Goal: Find specific page/section: Find specific page/section

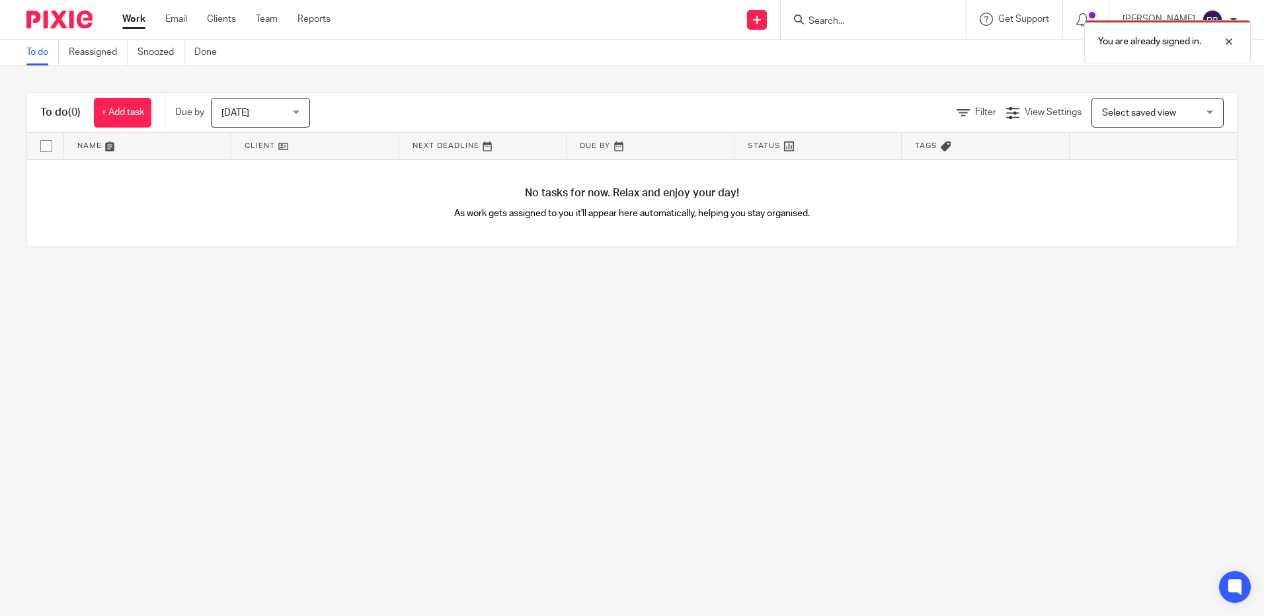
click at [864, 13] on div "You are already signed in." at bounding box center [941, 38] width 619 height 50
click at [862, 28] on div "You are already signed in." at bounding box center [941, 38] width 619 height 50
click at [860, 22] on div "You are already signed in." at bounding box center [941, 38] width 619 height 50
click at [1229, 46] on div at bounding box center [1220, 42] width 36 height 16
click at [906, 17] on input "Search" at bounding box center [866, 22] width 119 height 12
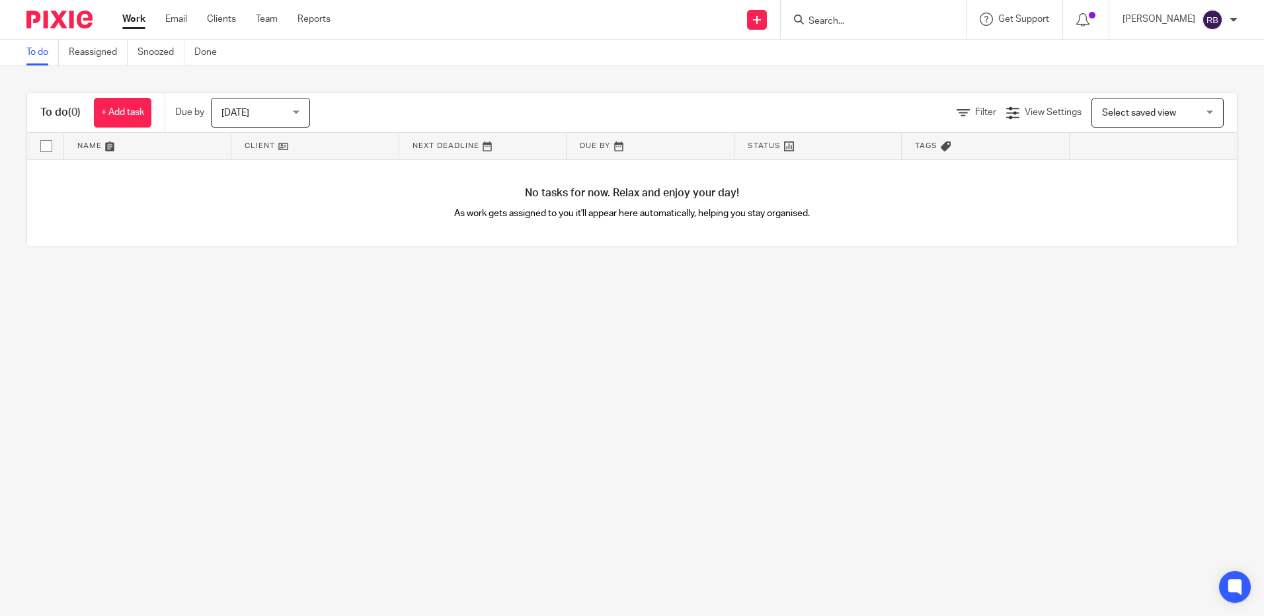
click at [906, 23] on input "Search" at bounding box center [866, 22] width 119 height 12
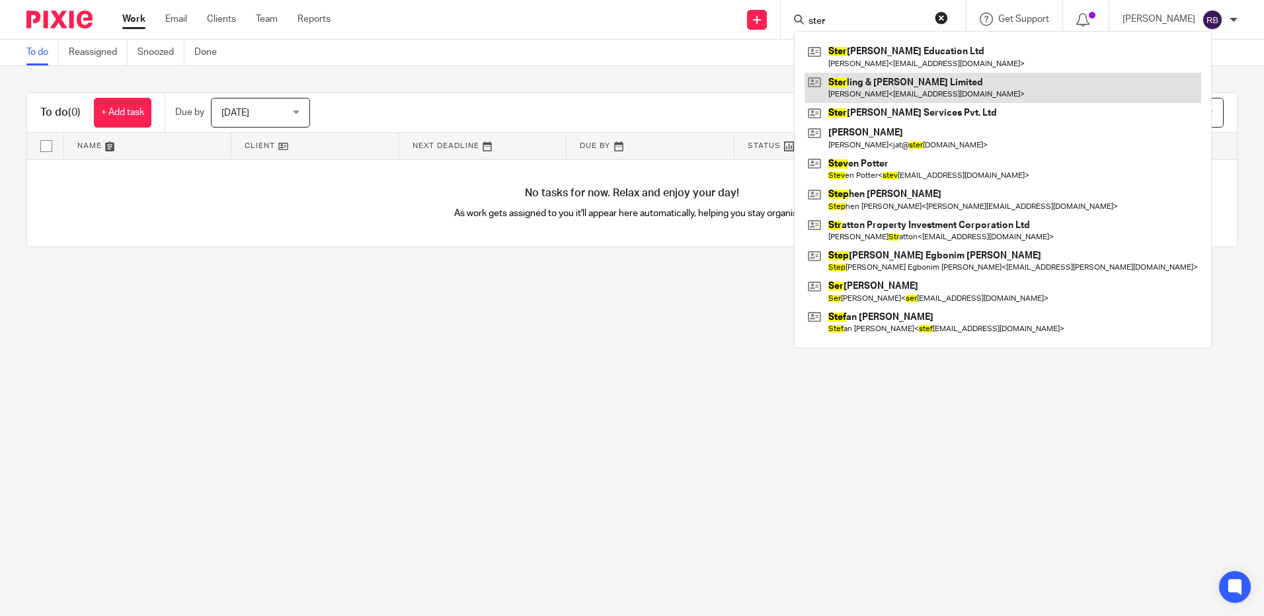
type input "ster"
click at [932, 89] on link at bounding box center [1003, 88] width 397 height 30
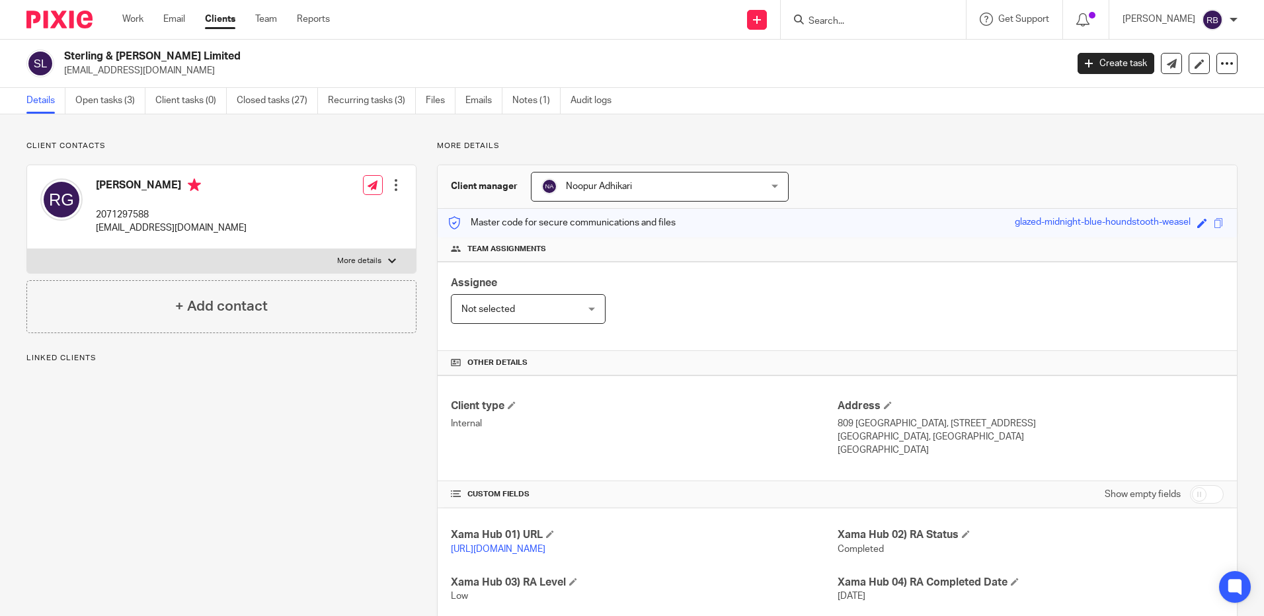
drag, startPoint x: 186, startPoint y: 55, endPoint x: 67, endPoint y: 54, distance: 119.0
click at [67, 54] on h2 "Sterling & [PERSON_NAME] Limited" at bounding box center [461, 57] width 795 height 14
copy h2 "Sterling & [PERSON_NAME] Limited"
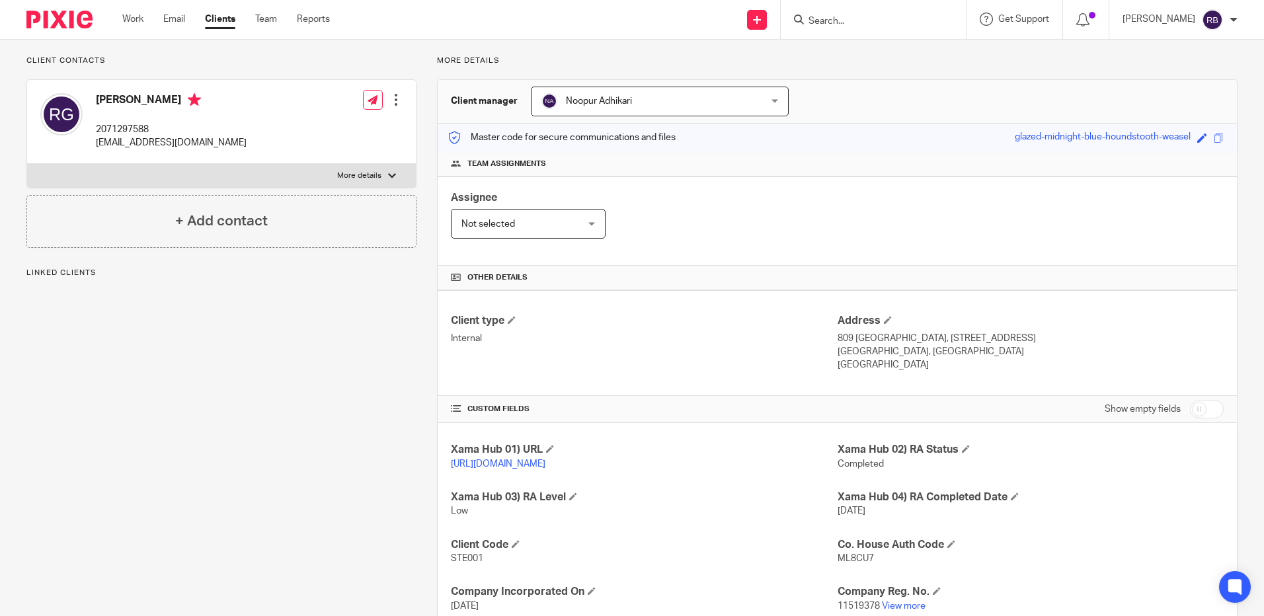
scroll to position [198, 0]
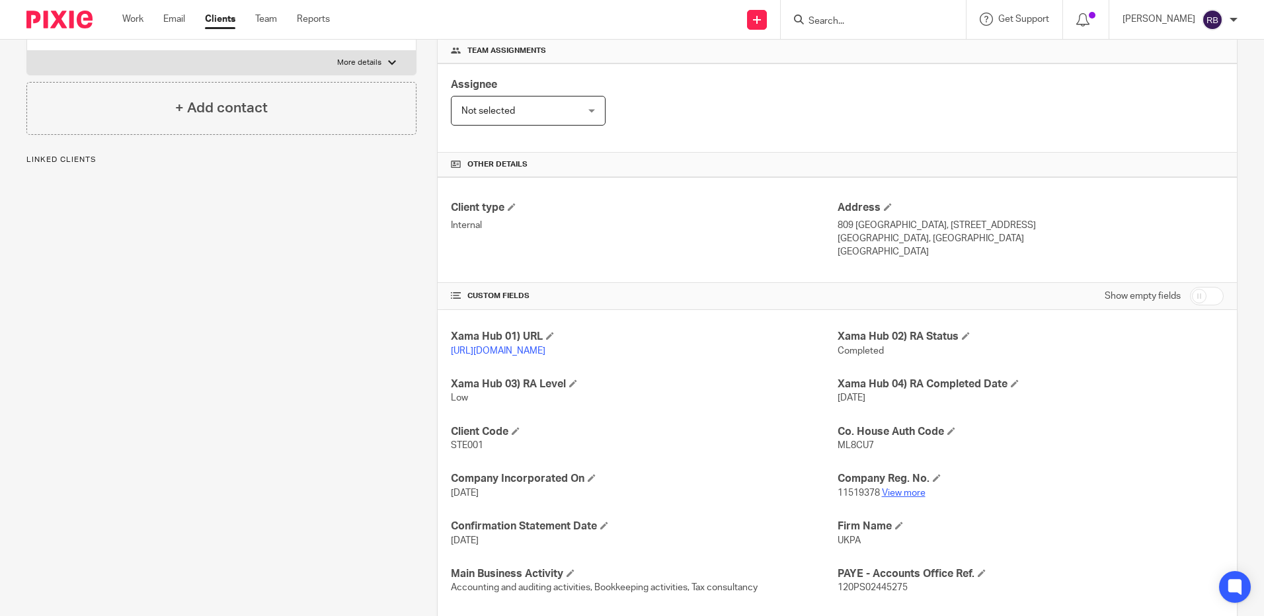
click at [902, 498] on link "View more" at bounding box center [904, 493] width 44 height 9
